Goal: Information Seeking & Learning: Learn about a topic

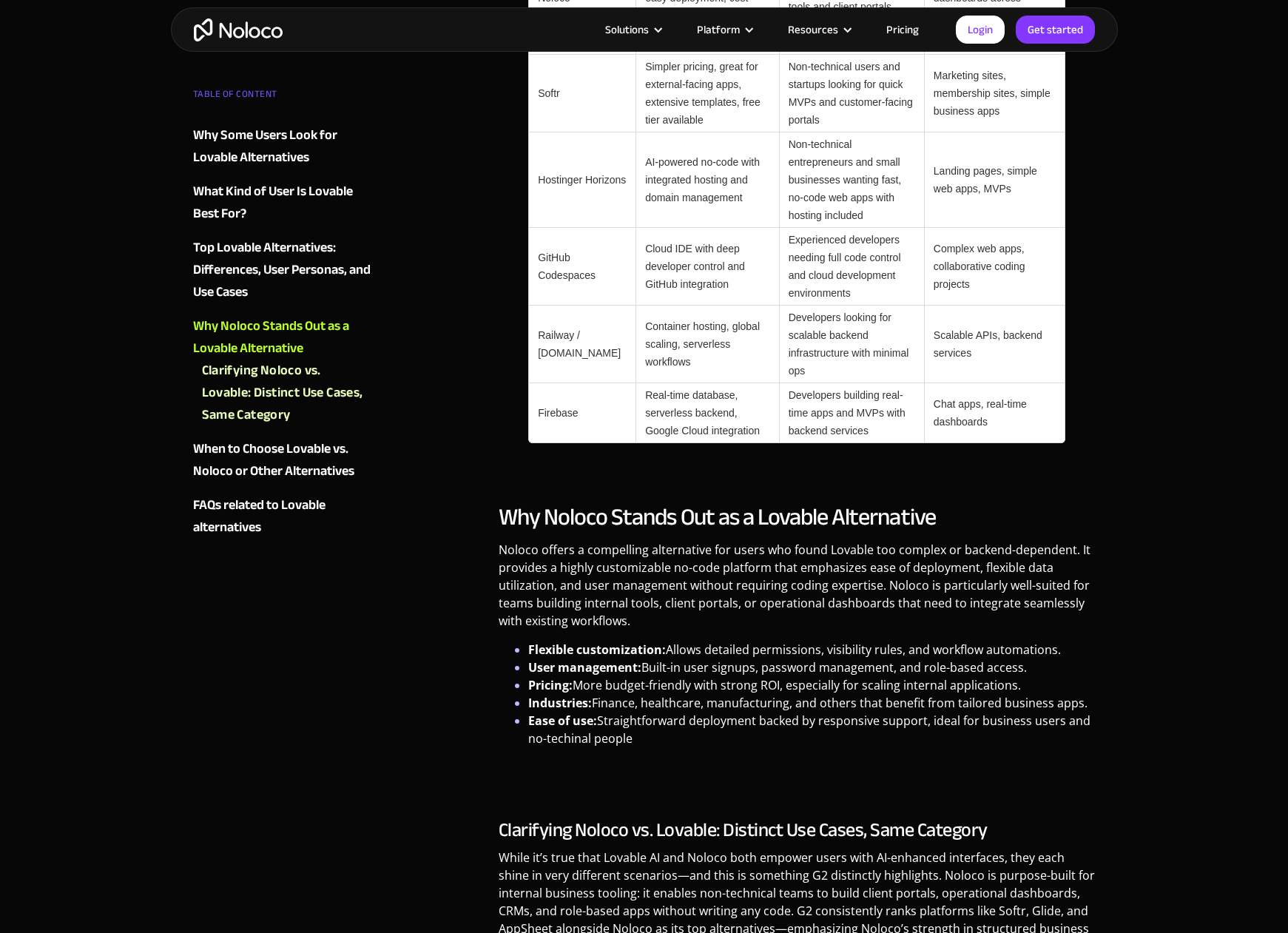
scroll to position [1464, 0]
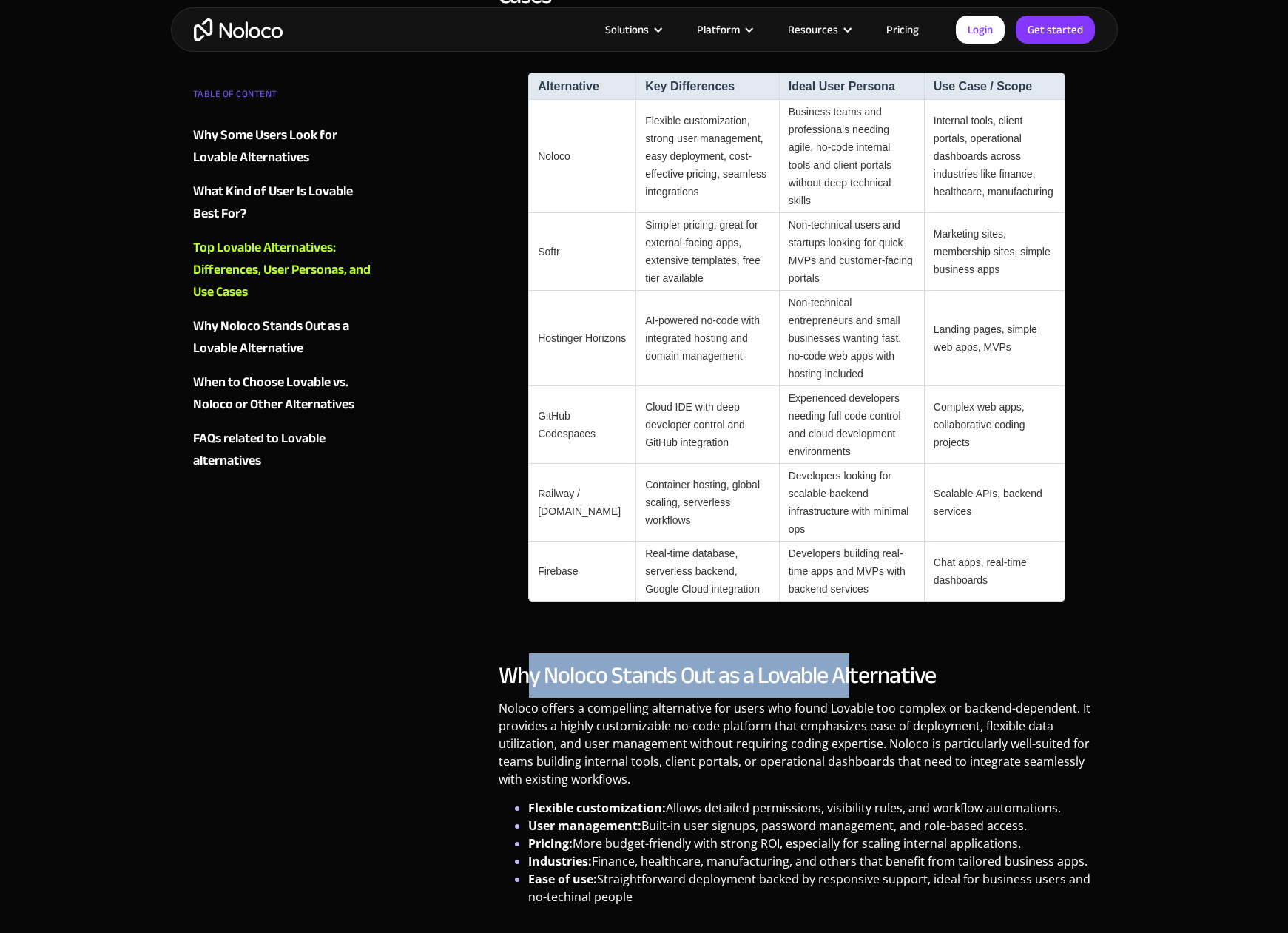
drag, startPoint x: 527, startPoint y: 626, endPoint x: 853, endPoint y: 643, distance: 326.4
click at [853, 661] on h2 "Why Noloco Stands Out as a Lovable Alternative" at bounding box center [797, 675] width 597 height 30
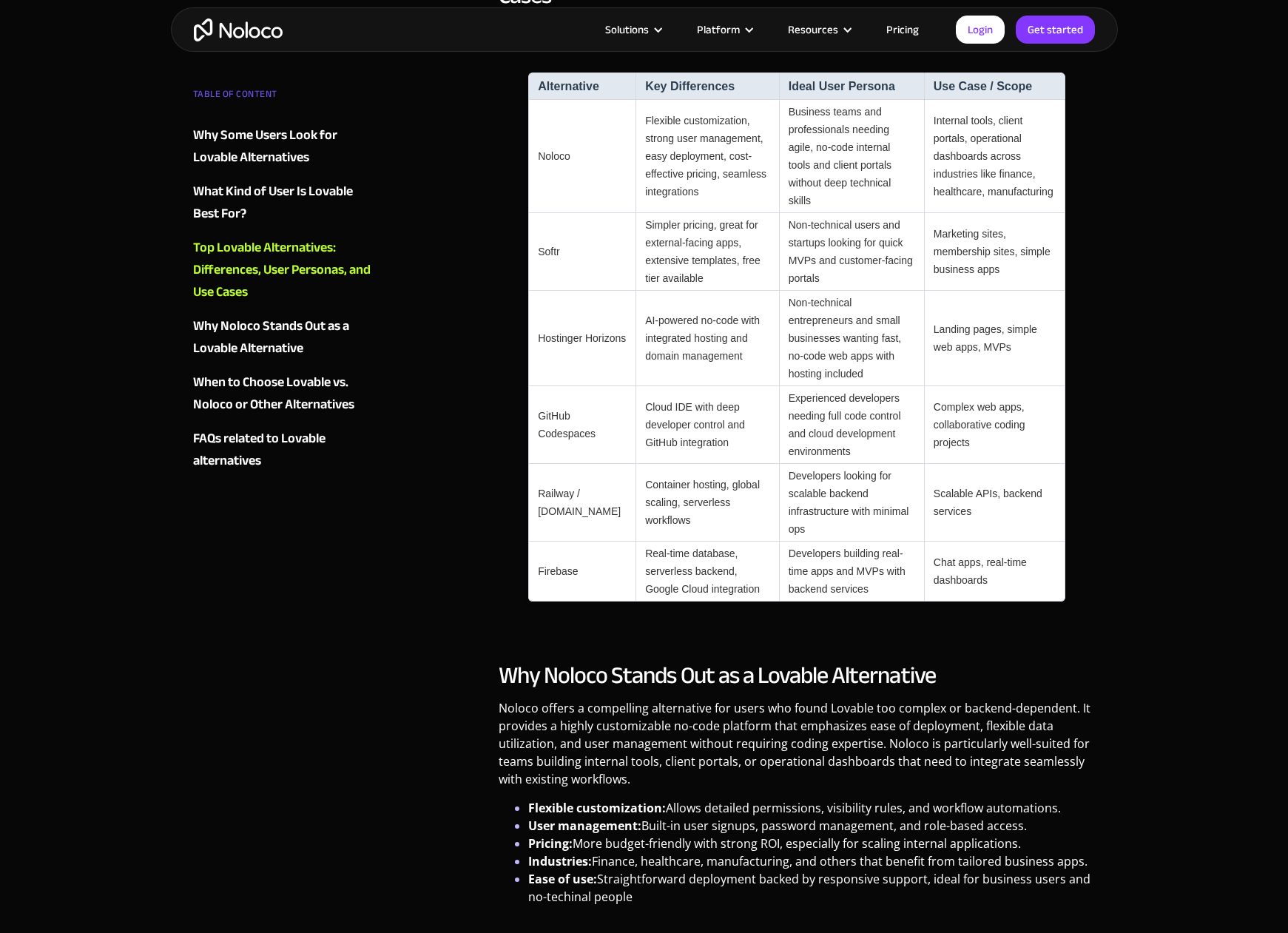
click at [854, 661] on h2 "Why Noloco Stands Out as a Lovable Alternative" at bounding box center [797, 675] width 597 height 30
click at [895, 661] on h2 "Why Noloco Stands Out as a Lovable Alternative" at bounding box center [797, 675] width 597 height 30
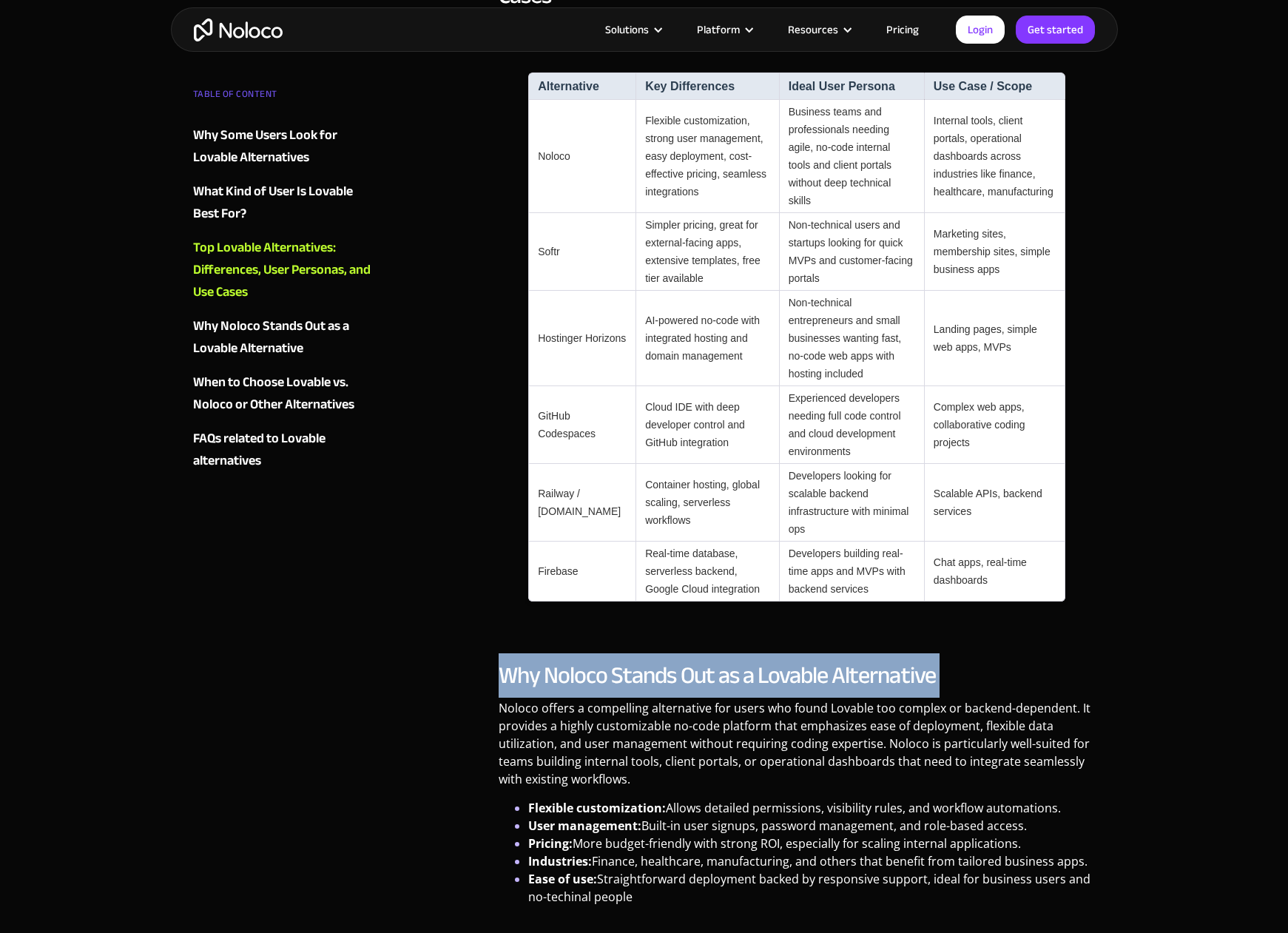
click at [895, 661] on h2 "Why Noloco Stands Out as a Lovable Alternative" at bounding box center [797, 675] width 597 height 30
click at [975, 661] on h2 "Why Noloco Stands Out as a Lovable Alternative" at bounding box center [797, 675] width 597 height 30
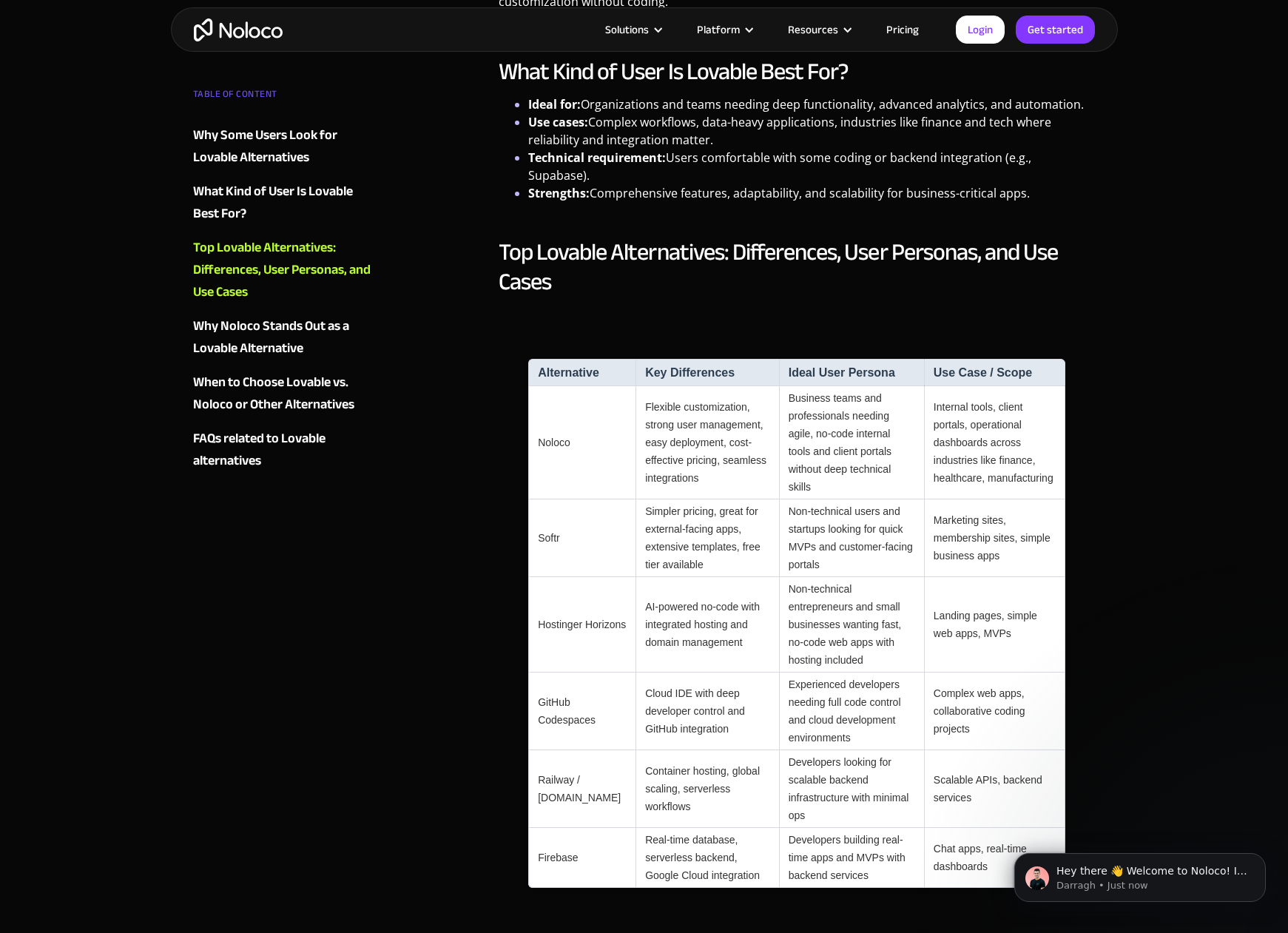
scroll to position [0, 0]
click at [657, 751] on td "Container hosting, global scaling, serverless workflows" at bounding box center [707, 789] width 144 height 78
click at [819, 408] on td "Business teams and professionals needing agile, no-code internal tools and clie…" at bounding box center [852, 443] width 145 height 113
